Goal: Task Accomplishment & Management: Manage account settings

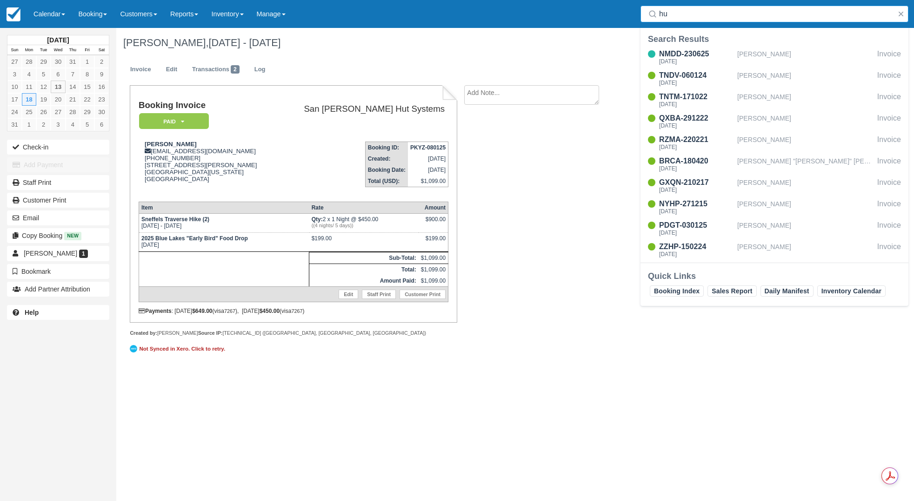
type input "h"
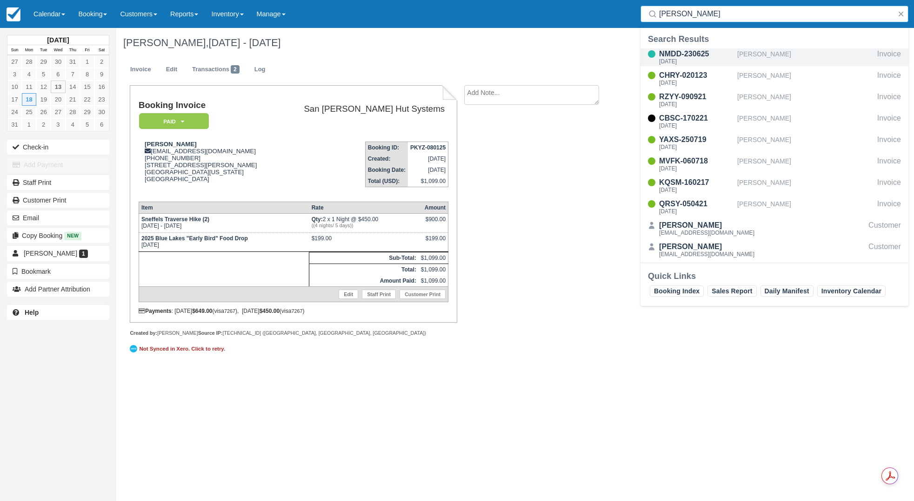
type input "mitch"
click at [682, 58] on div "NMDD-230625" at bounding box center [696, 53] width 74 height 11
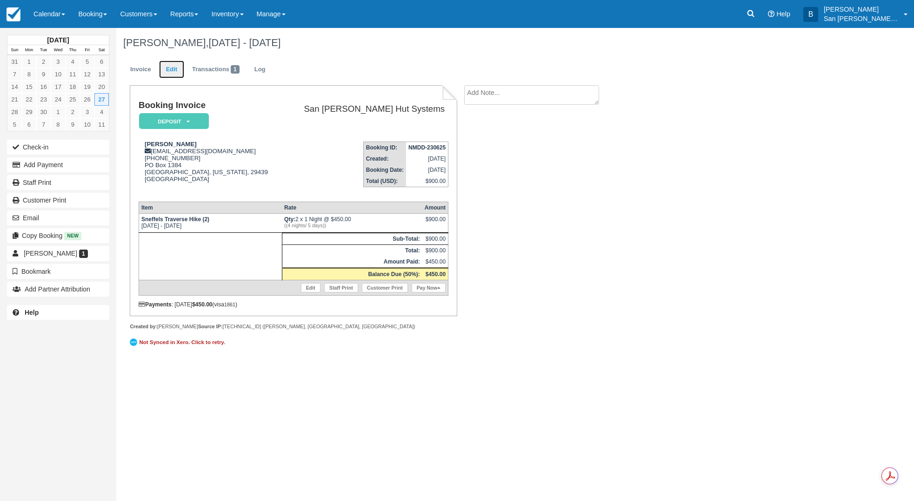
click at [168, 70] on link "Edit" at bounding box center [171, 69] width 25 height 18
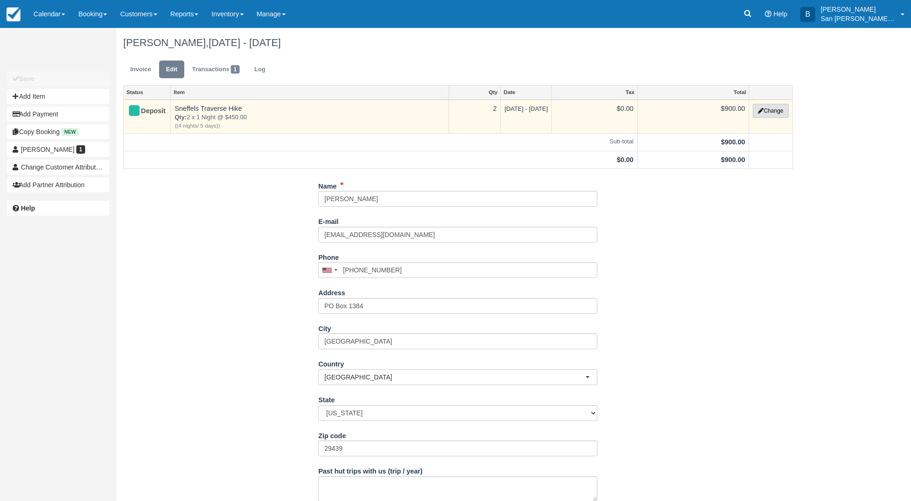
click at [774, 112] on button "Change" at bounding box center [770, 111] width 35 height 14
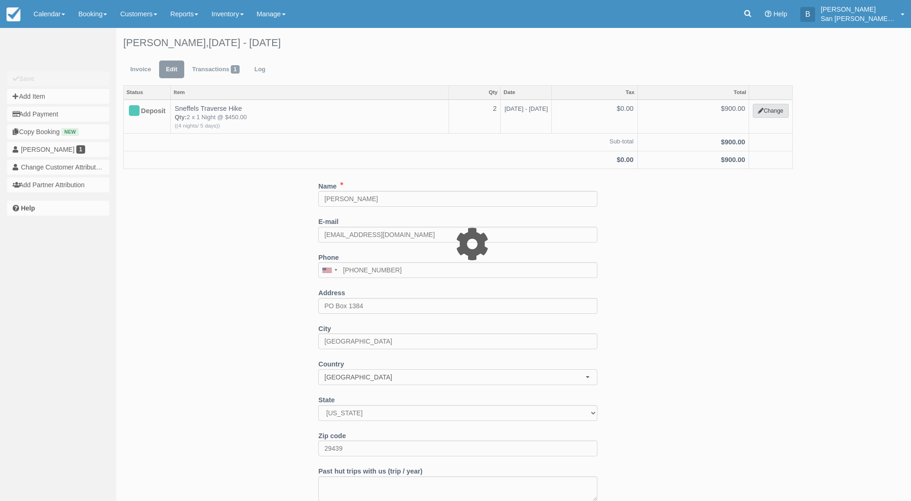
select select "12"
type input "900.00"
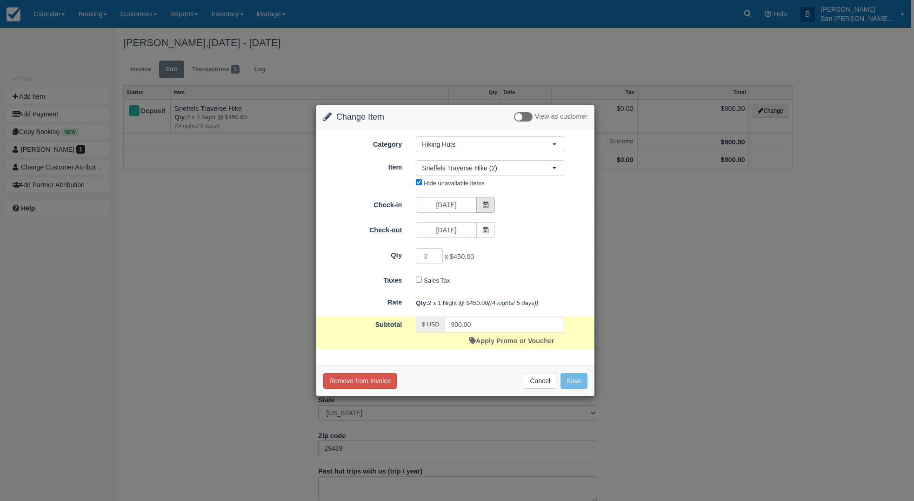
click at [487, 203] on icon at bounding box center [485, 204] width 7 height 7
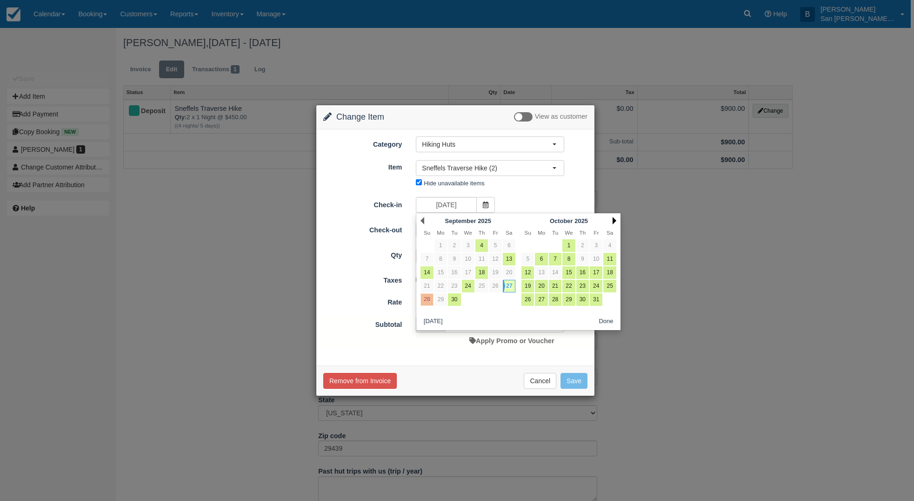
click at [613, 221] on link "Next" at bounding box center [615, 220] width 4 height 7
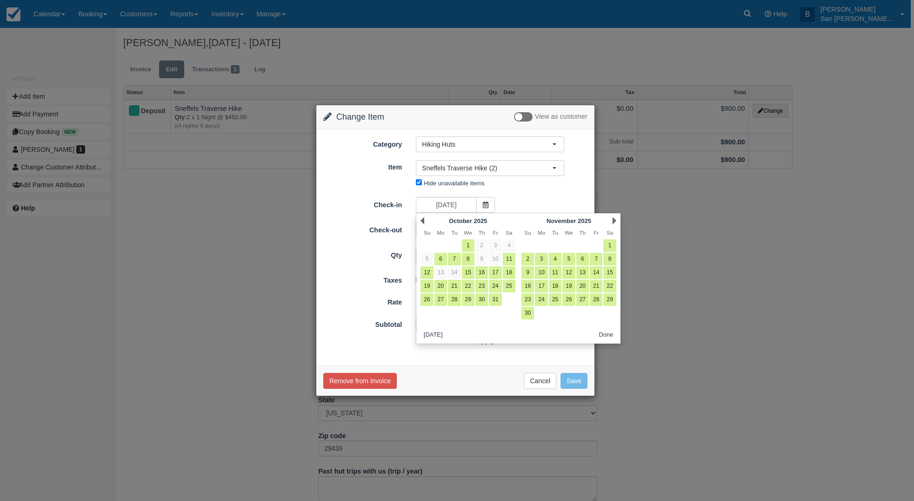
click at [613, 221] on link "Next" at bounding box center [615, 220] width 4 height 7
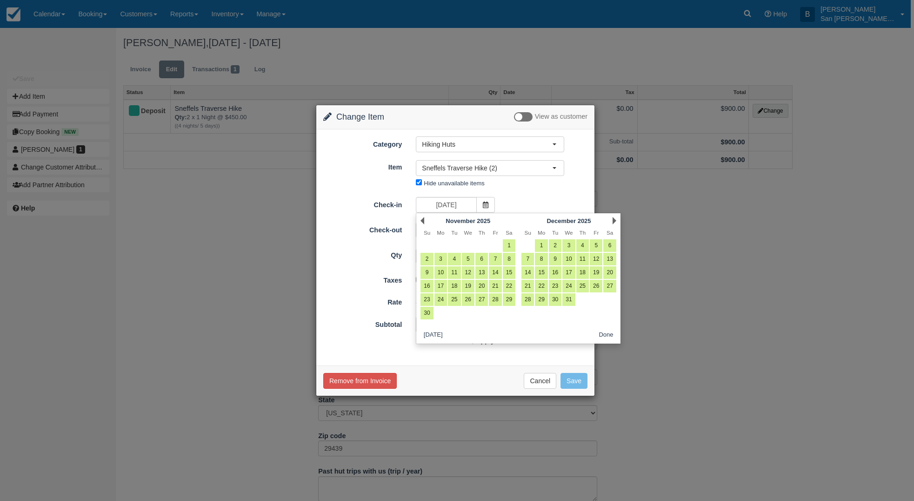
click at [613, 221] on link "Next" at bounding box center [615, 220] width 4 height 7
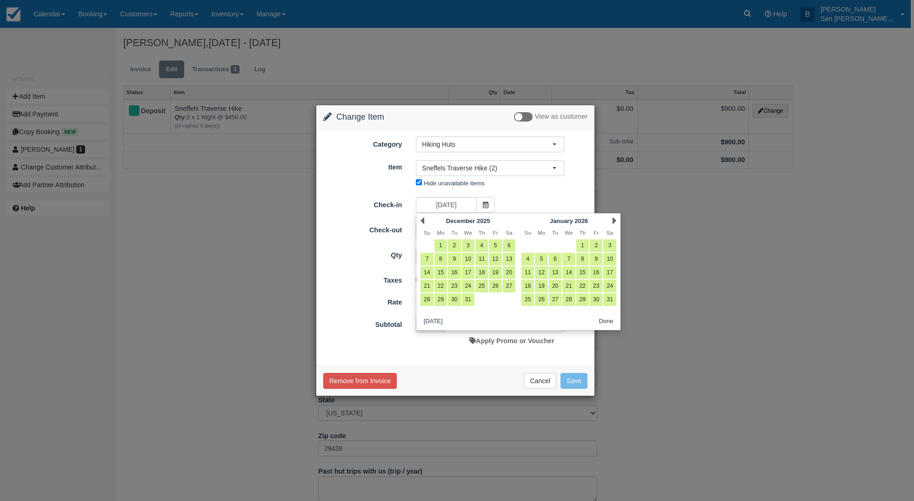
click at [613, 221] on link "Next" at bounding box center [615, 220] width 4 height 7
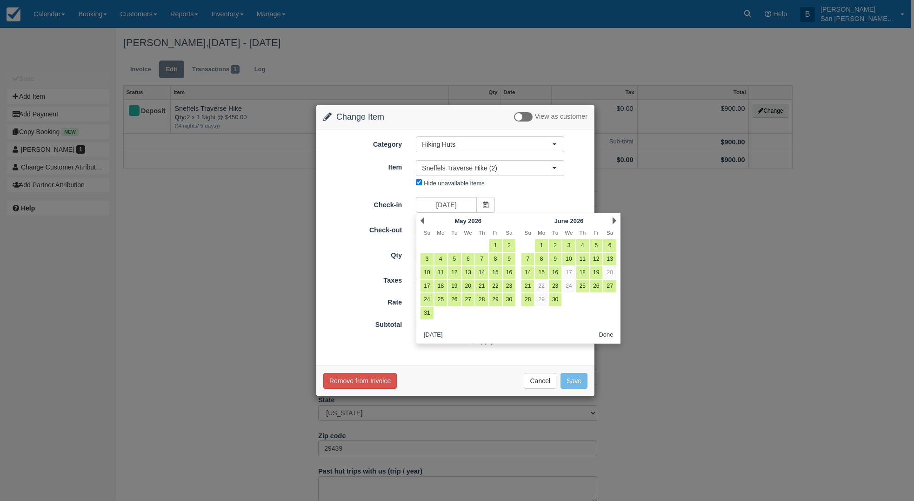
click at [613, 221] on link "Next" at bounding box center [615, 220] width 4 height 7
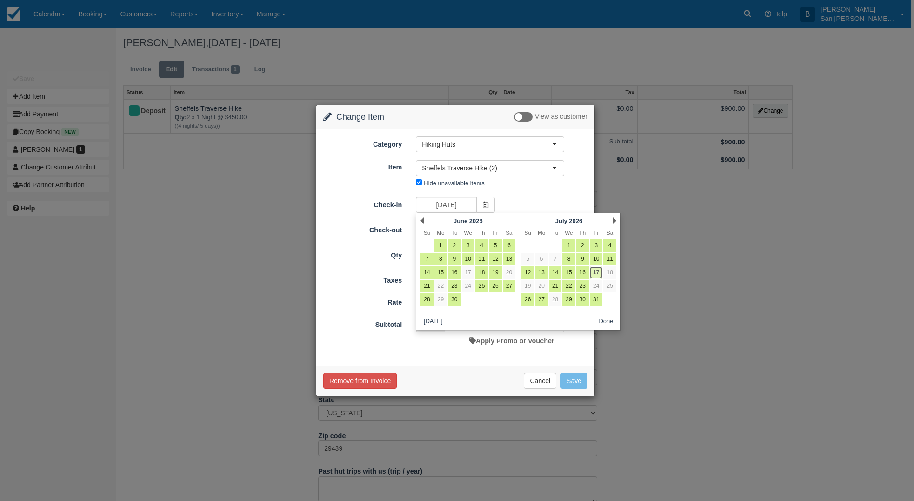
click at [601, 272] on link "17" at bounding box center [596, 272] width 13 height 13
type input "07/17/26"
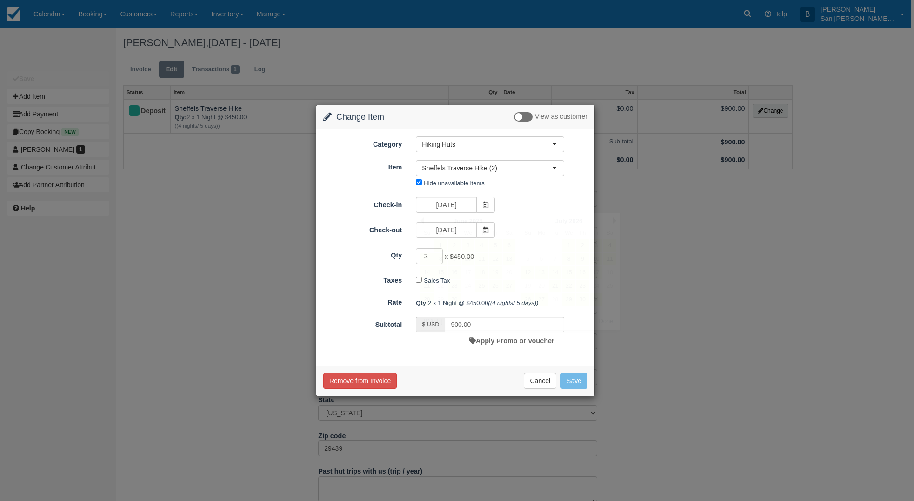
type input "0.00"
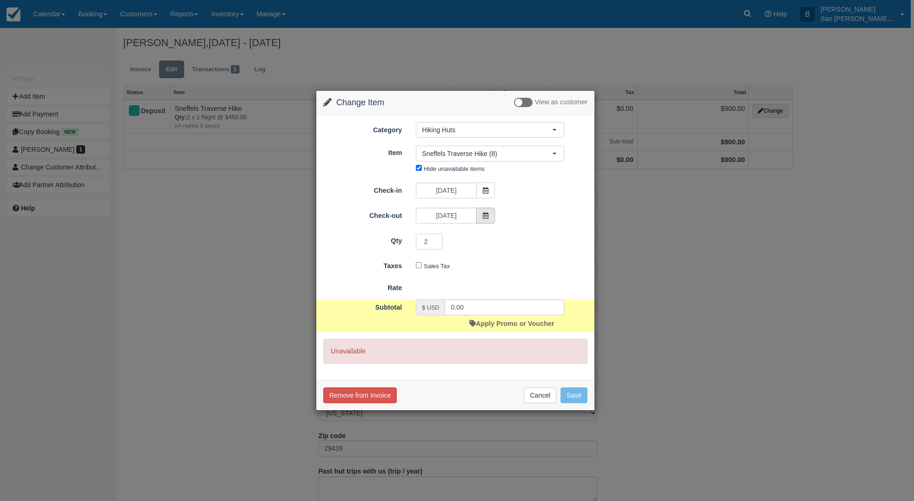
click at [482, 215] on icon at bounding box center [485, 215] width 7 height 7
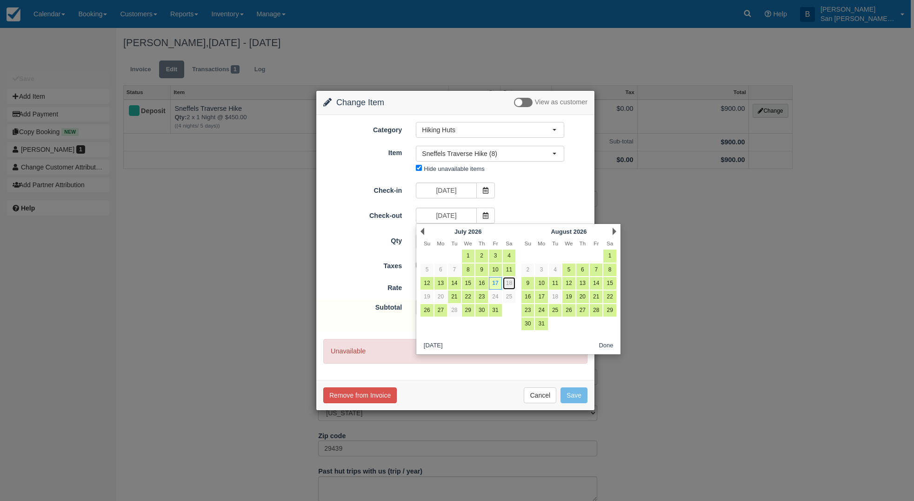
click at [510, 282] on link "18" at bounding box center [509, 283] width 13 height 13
type input "07/18/26"
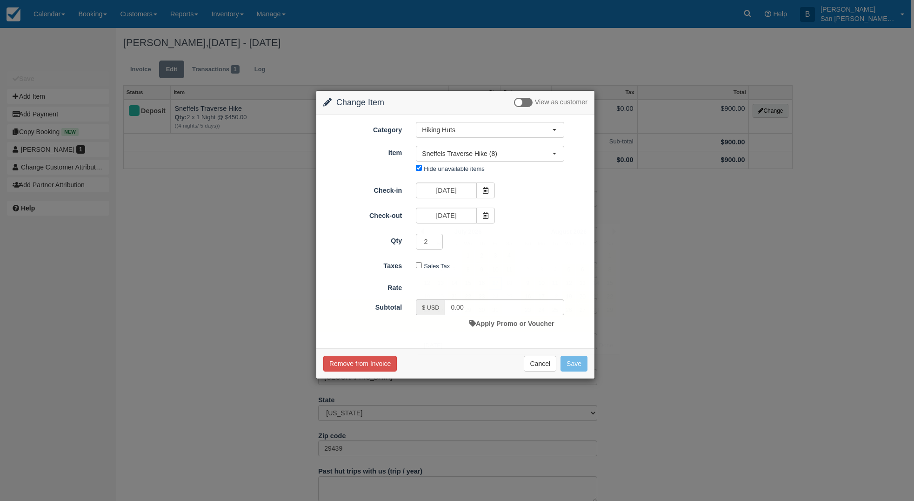
type input "900.00"
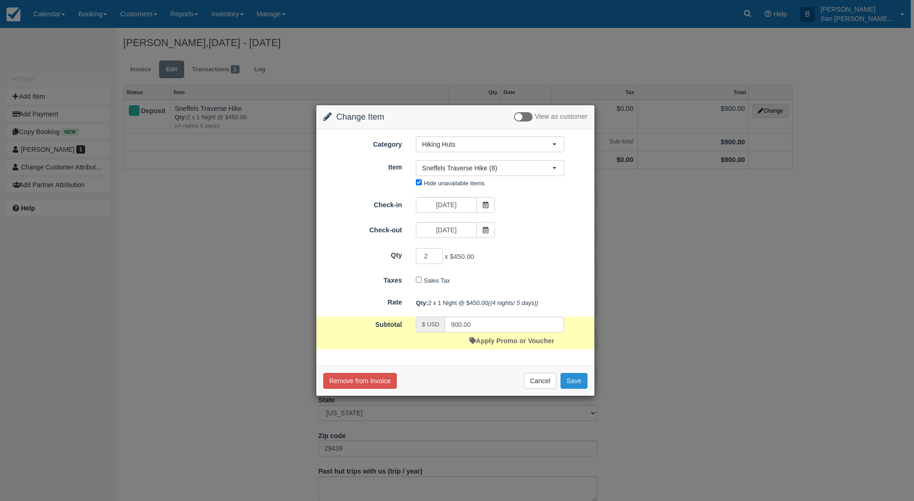
click at [577, 386] on button "Save" at bounding box center [574, 381] width 27 height 16
checkbox input "false"
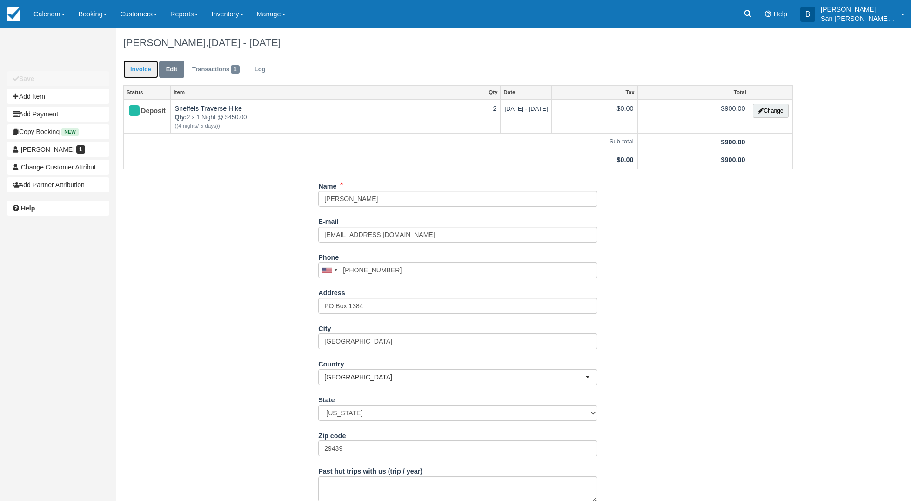
click at [141, 71] on link "Invoice" at bounding box center [140, 69] width 35 height 18
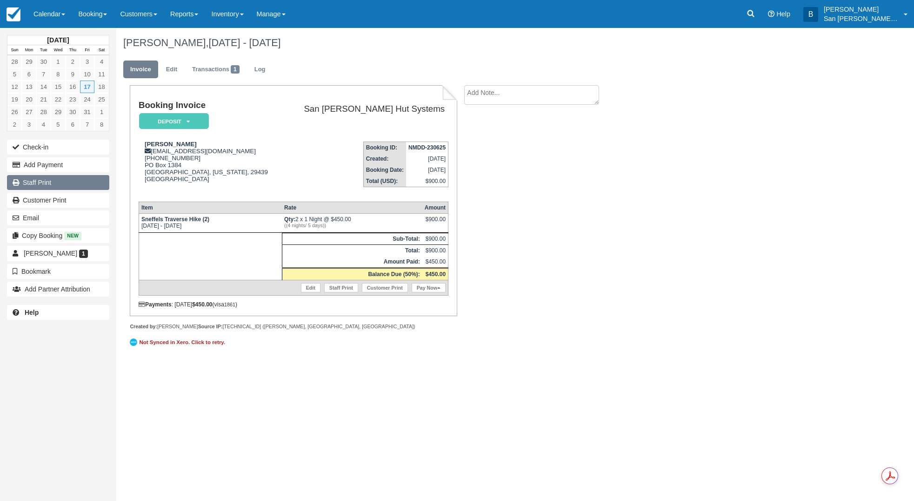
click at [36, 182] on link "Staff Print" at bounding box center [58, 182] width 102 height 15
click at [42, 216] on button "Email" at bounding box center [58, 217] width 102 height 15
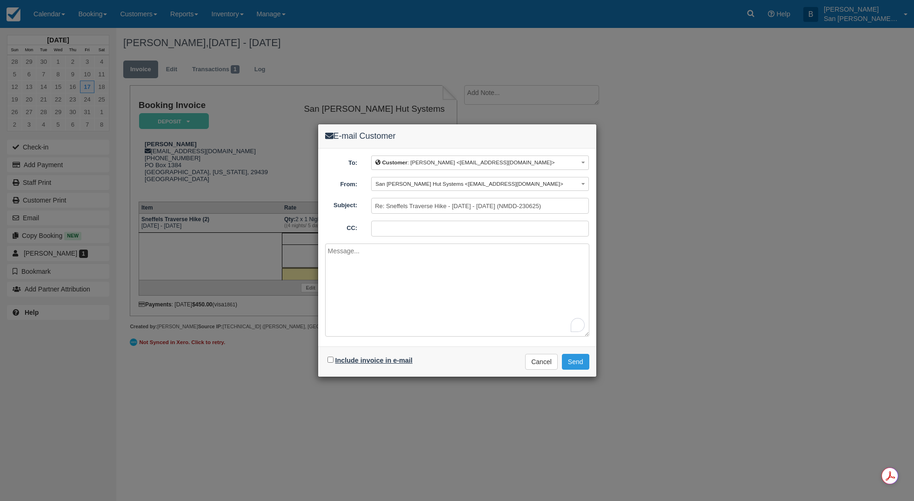
click at [335, 360] on label "Include invoice in e-mail" at bounding box center [373, 359] width 77 height 7
click at [334, 360] on input "Include invoice in e-mail" at bounding box center [331, 359] width 6 height 6
checkbox input "true"
click at [367, 275] on textarea "To enrich screen reader interactions, please activate Accessibility in Grammarl…" at bounding box center [457, 289] width 264 height 93
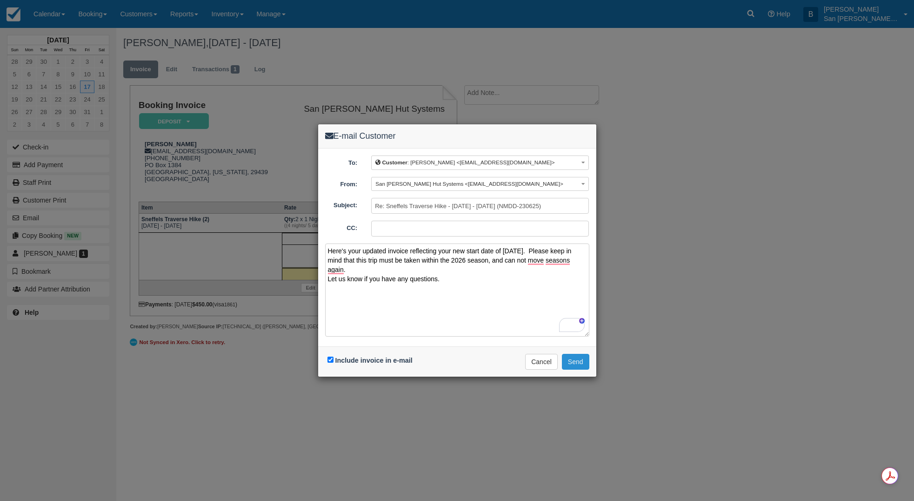
type textarea "Here's your updated invoice reflecting your new start date of 7/17/2026. Please…"
click at [575, 362] on button "Send" at bounding box center [575, 362] width 27 height 16
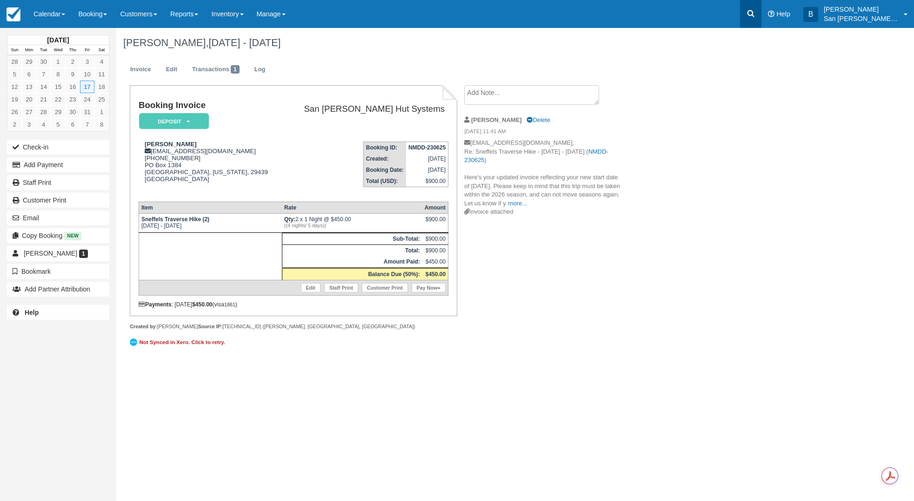
click at [756, 13] on icon at bounding box center [750, 13] width 9 height 9
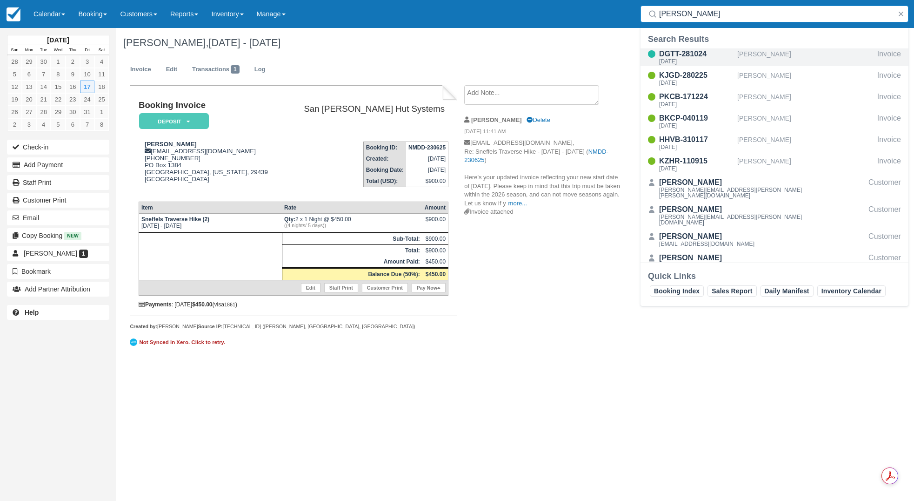
type input "alisa"
click at [696, 59] on div "Wed Sep 17 2025" at bounding box center [696, 62] width 74 height 6
